Goal: Check status: Check status

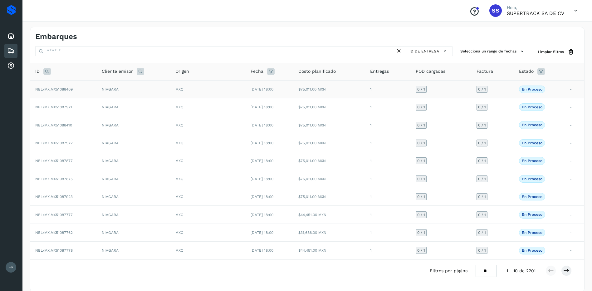
click at [82, 92] on td "NBL/MX.MX51088409" at bounding box center [63, 89] width 66 height 18
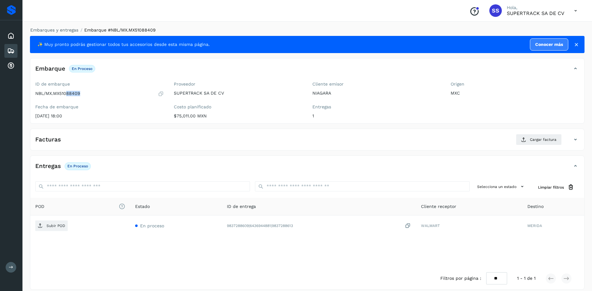
drag, startPoint x: 82, startPoint y: 95, endPoint x: 67, endPoint y: 95, distance: 15.0
click at [67, 95] on div "NBL/MX.MX51088409" at bounding box center [99, 94] width 129 height 6
drag, startPoint x: 67, startPoint y: 95, endPoint x: 160, endPoint y: 110, distance: 93.6
click at [150, 124] on div "✨ Muy pronto podrás gestionar todos tus accesorios desde esta misma página. Con…" at bounding box center [307, 163] width 555 height 254
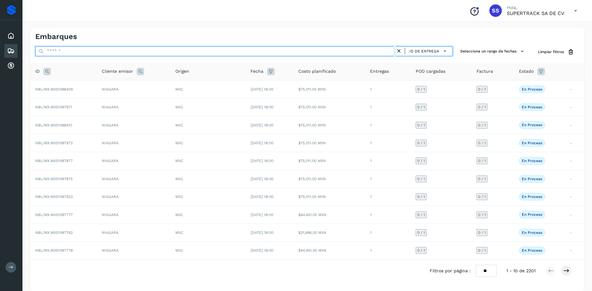
drag, startPoint x: 80, startPoint y: 51, endPoint x: 87, endPoint y: 52, distance: 7.9
click at [81, 51] on input "text" at bounding box center [215, 51] width 360 height 10
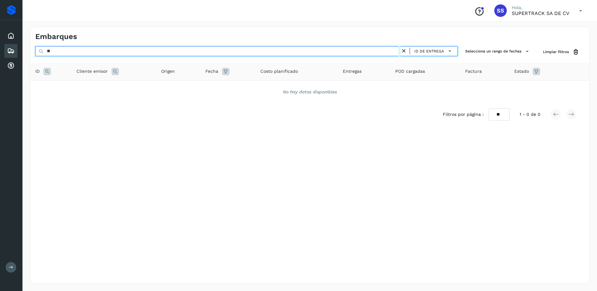
type input "*"
